Goal: Task Accomplishment & Management: Use online tool/utility

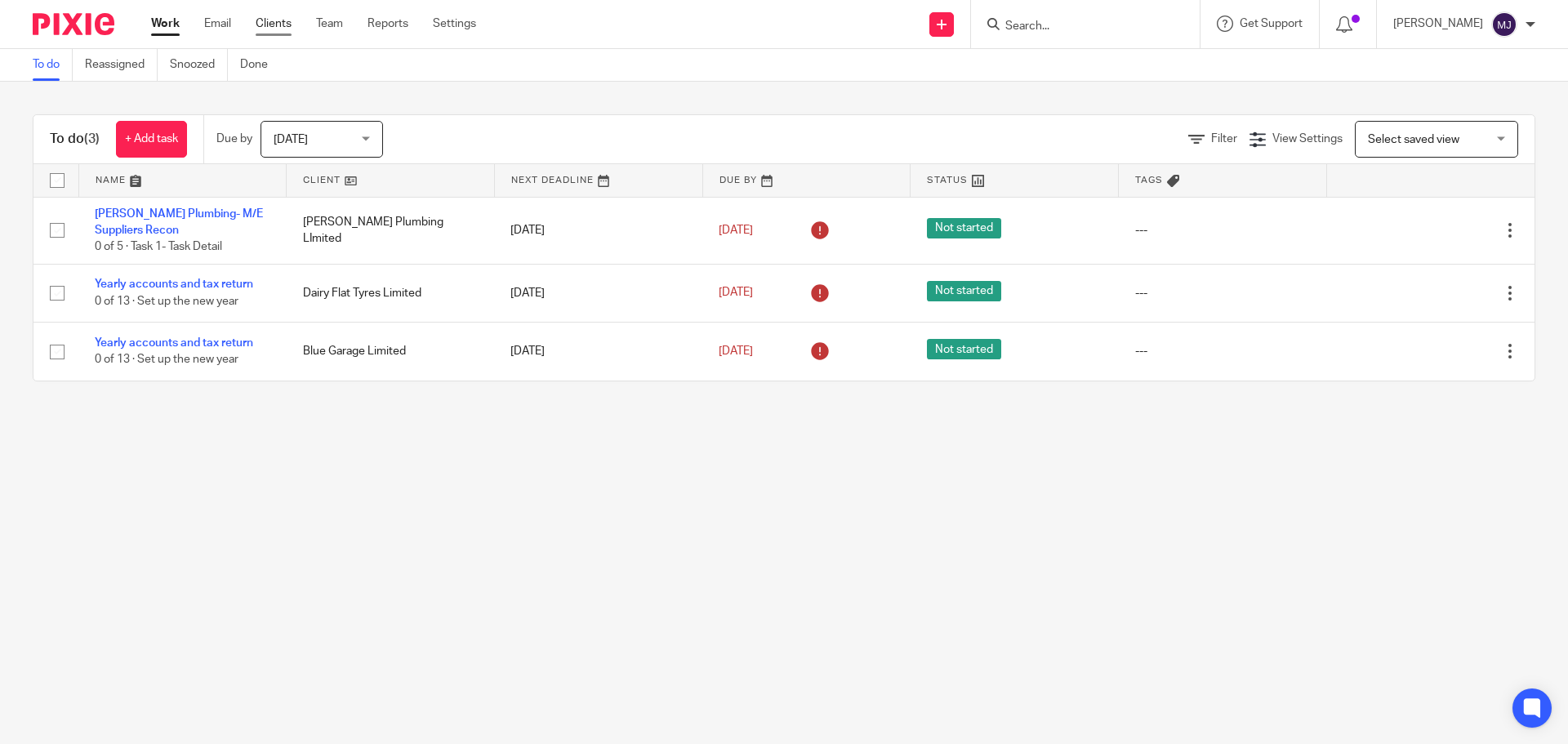
click at [281, 20] on link "Clients" at bounding box center [274, 24] width 35 height 17
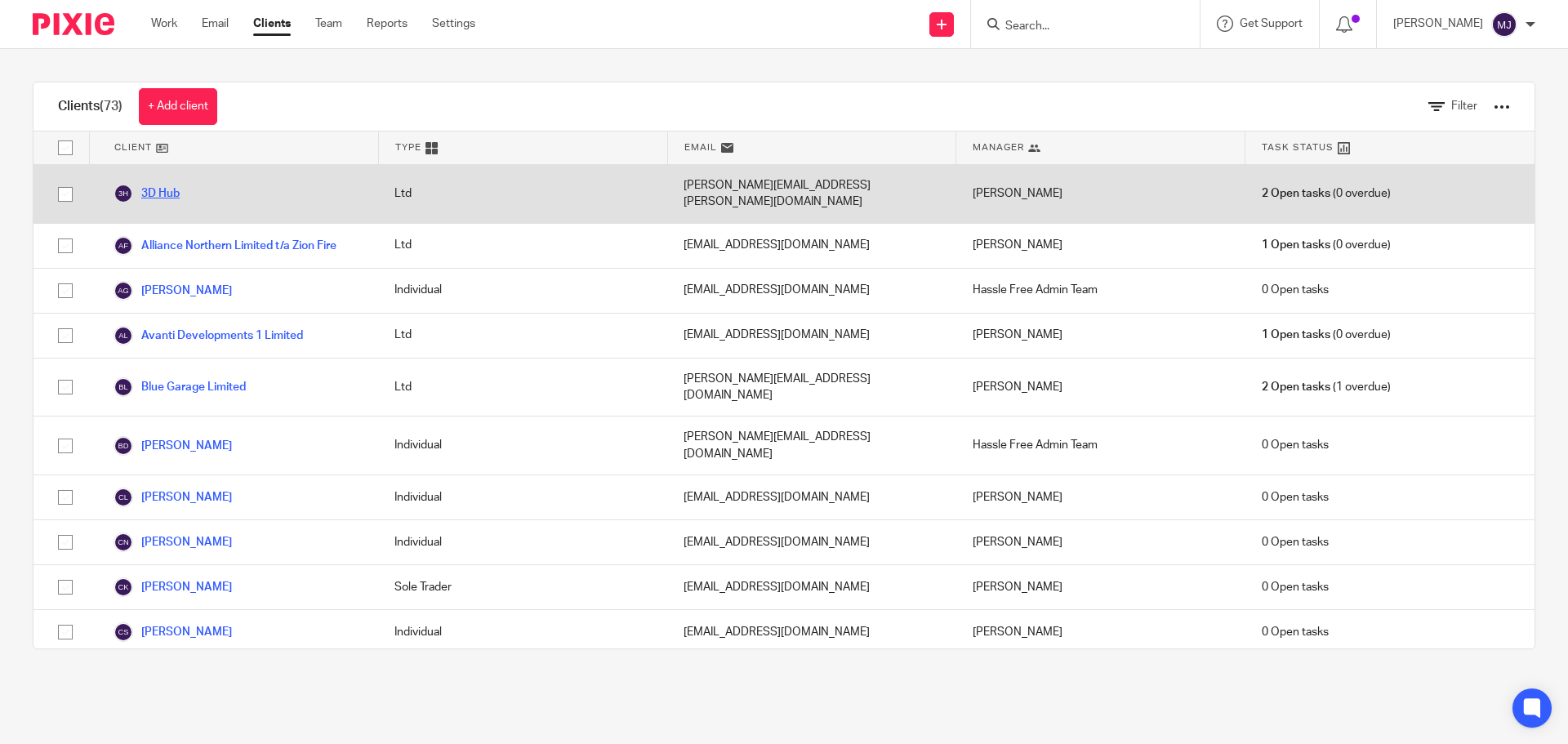
click at [160, 178] on div "3D Hub" at bounding box center [233, 194] width 289 height 58
click at [159, 185] on link "3D Hub" at bounding box center [146, 194] width 66 height 20
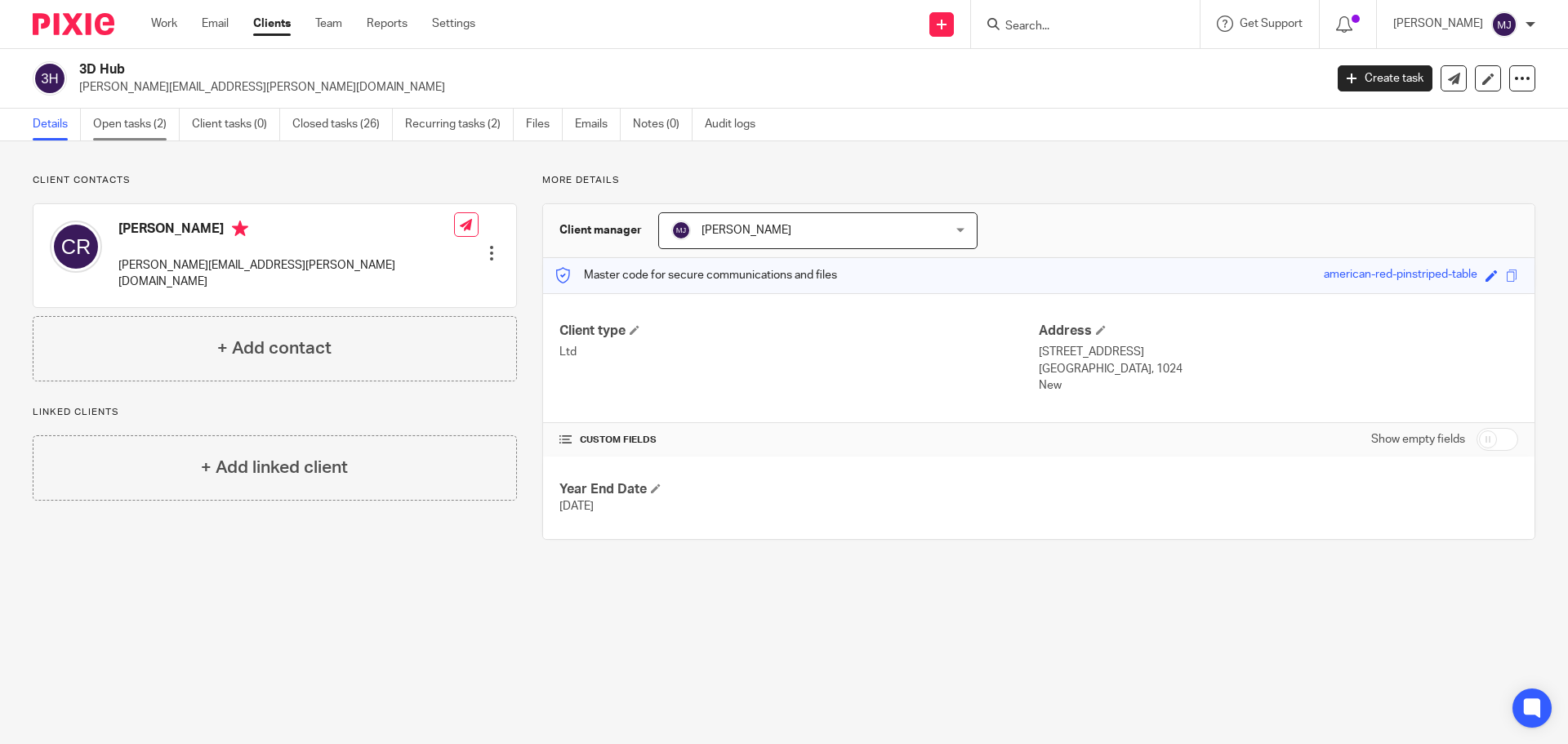
click at [144, 113] on link "Open tasks (2)" at bounding box center [137, 124] width 87 height 31
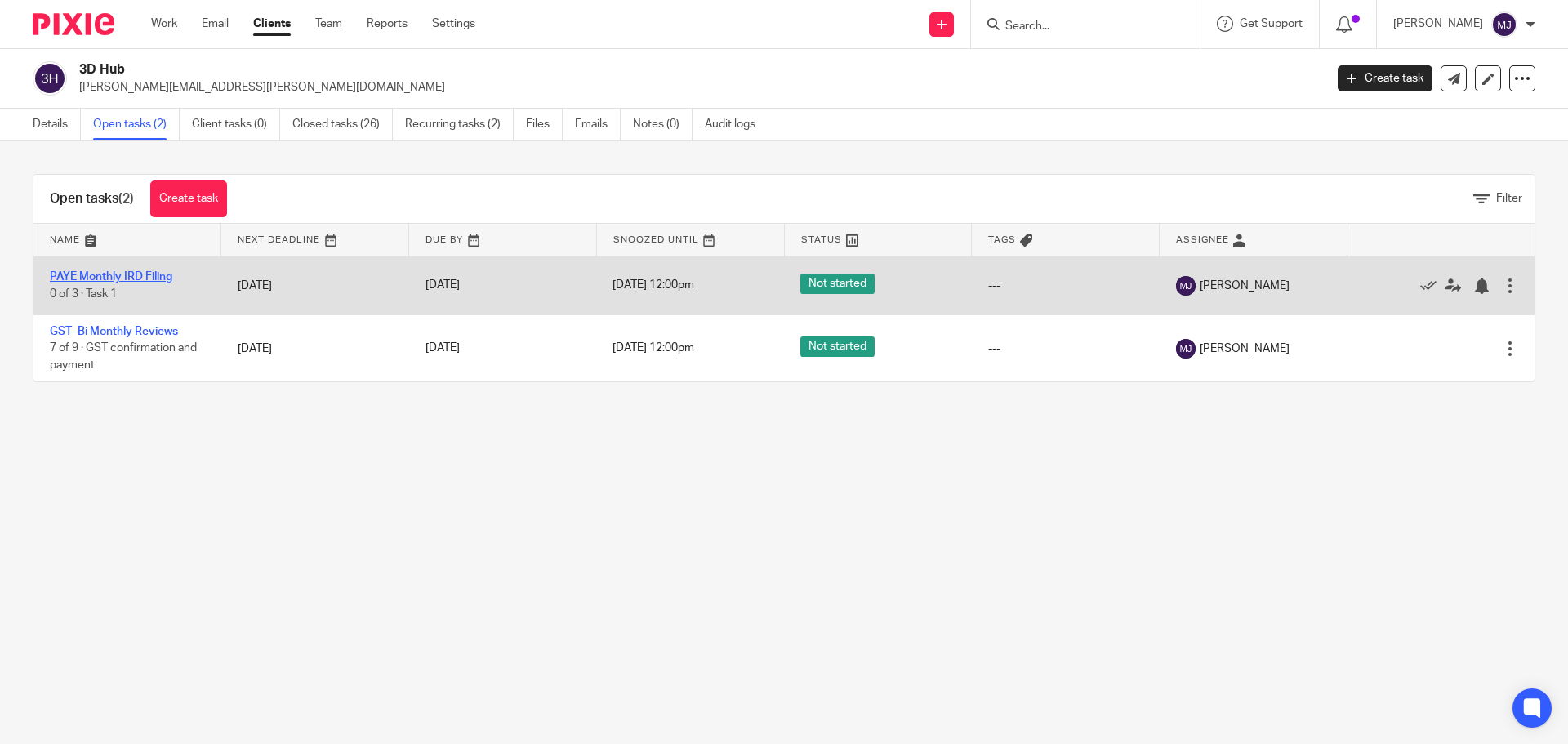
click at [145, 277] on link "PAYE Monthly IRD Filing" at bounding box center [111, 277] width 122 height 12
